Goal: Communication & Community: Connect with others

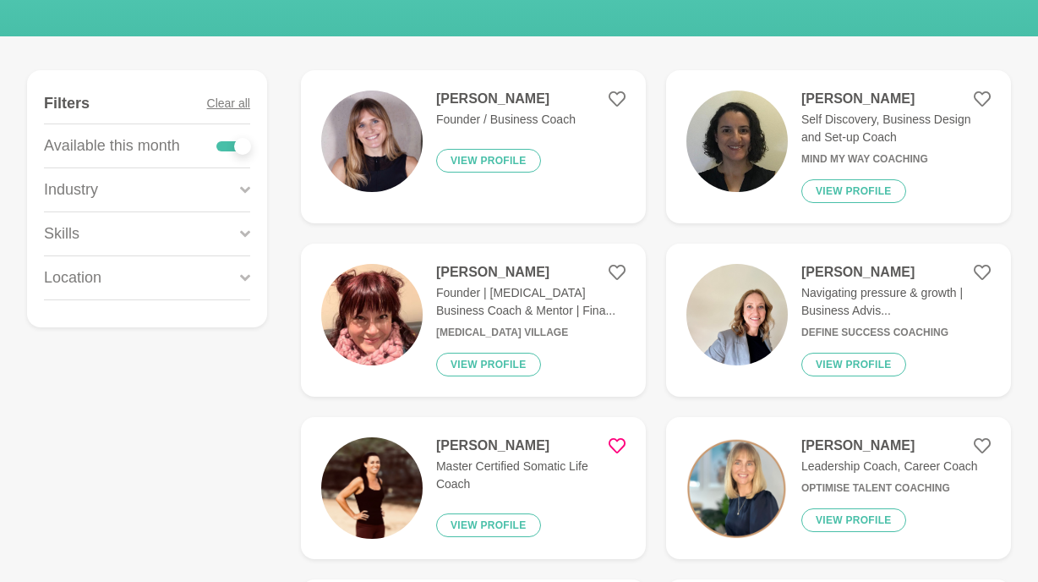
scroll to position [207, 0]
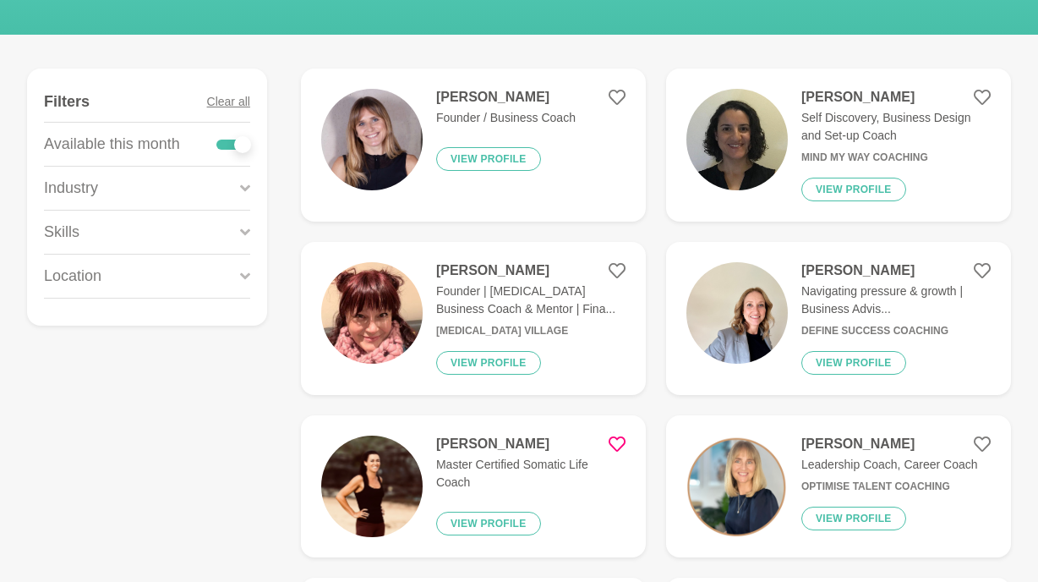
click at [847, 308] on p "Navigating pressure & growth | Business Advis..." at bounding box center [895, 300] width 189 height 36
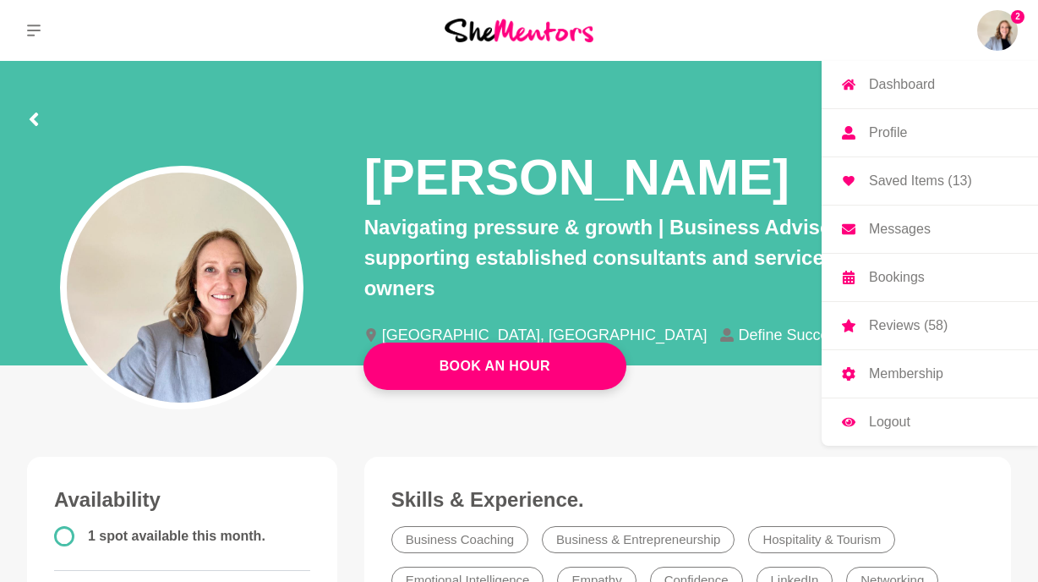
click at [997, 31] on img at bounding box center [997, 30] width 41 height 41
click at [1007, 28] on img at bounding box center [997, 30] width 41 height 41
click at [906, 227] on p "Messages" at bounding box center [900, 229] width 62 height 14
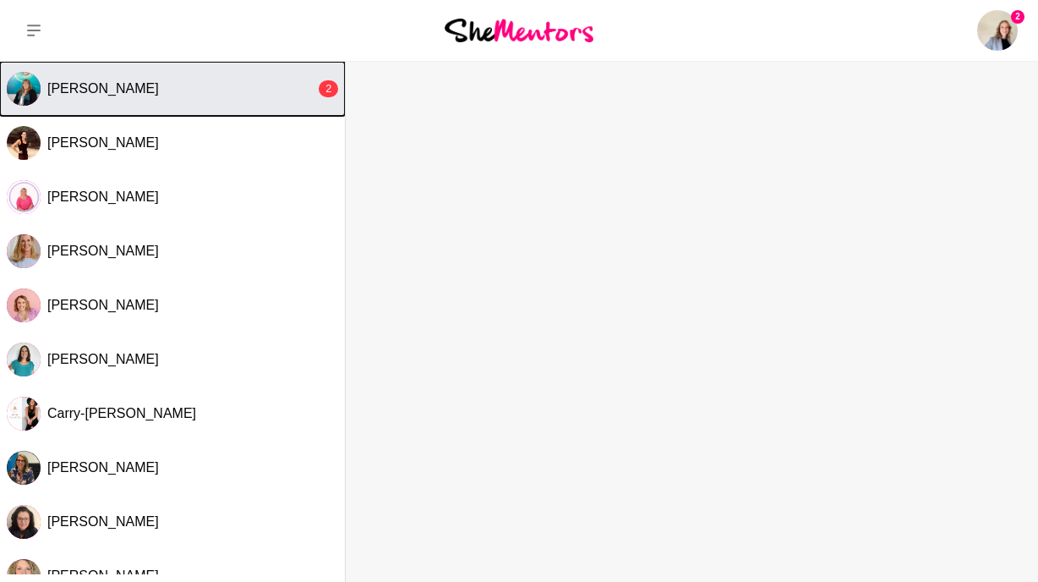
click at [259, 101] on button "[PERSON_NAME] 2" at bounding box center [172, 89] width 345 height 54
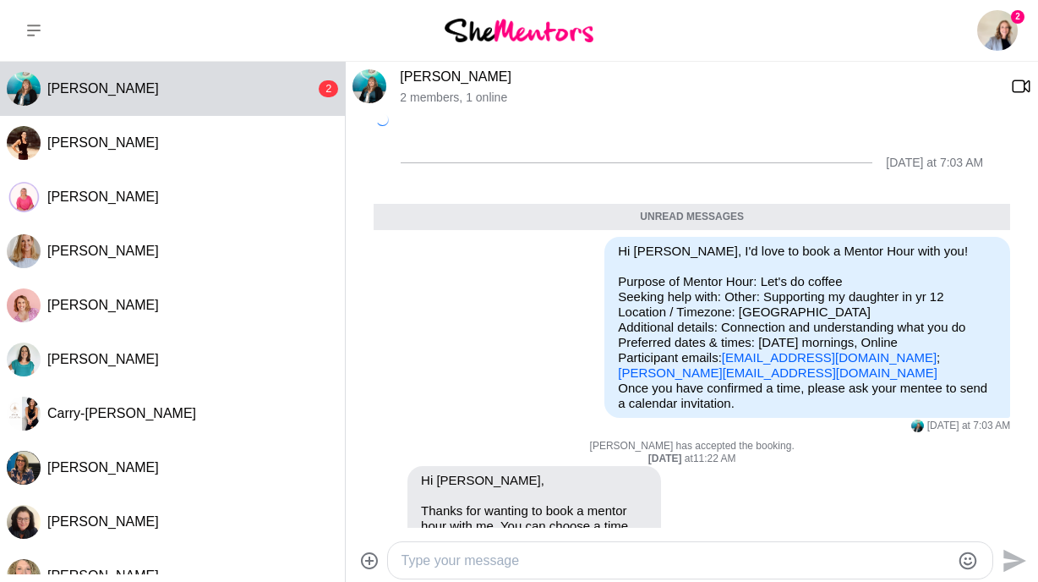
scroll to position [63, 0]
